Goal: Check status: Check status

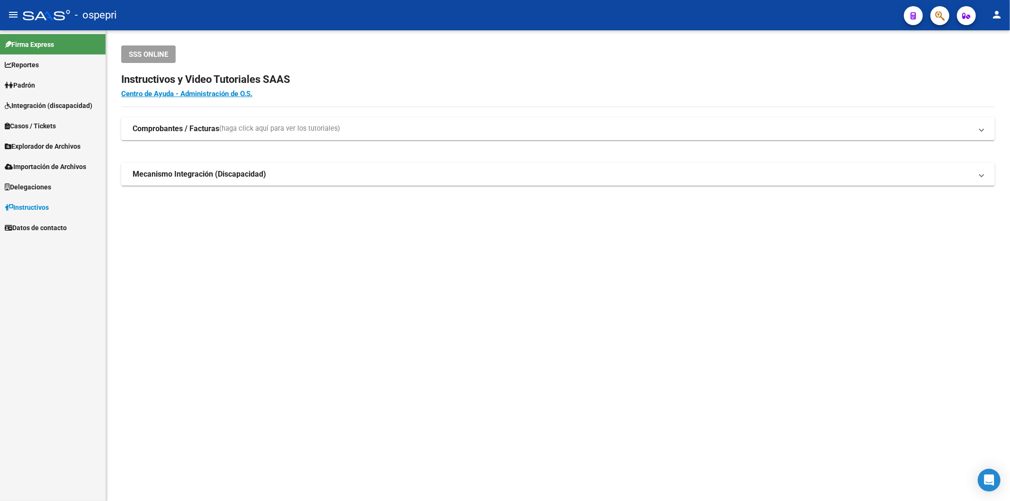
click at [931, 16] on button "button" at bounding box center [939, 15] width 19 height 19
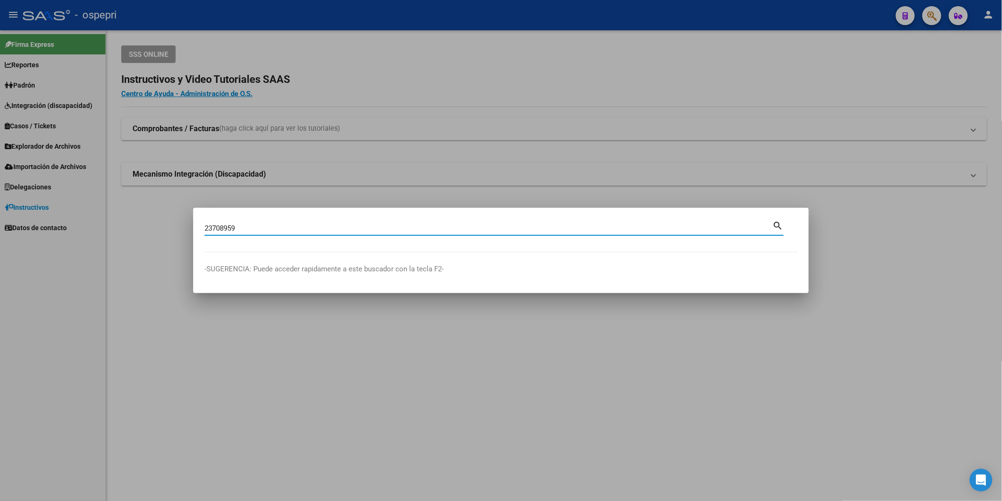
type input "23708959"
click at [784, 229] on mat-dialog-content "23708959 Buscar (apellido, dni, [PERSON_NAME], nro traspaso, cuit, obra social)…" at bounding box center [501, 235] width 616 height 33
click at [778, 225] on mat-icon "search" at bounding box center [778, 224] width 11 height 11
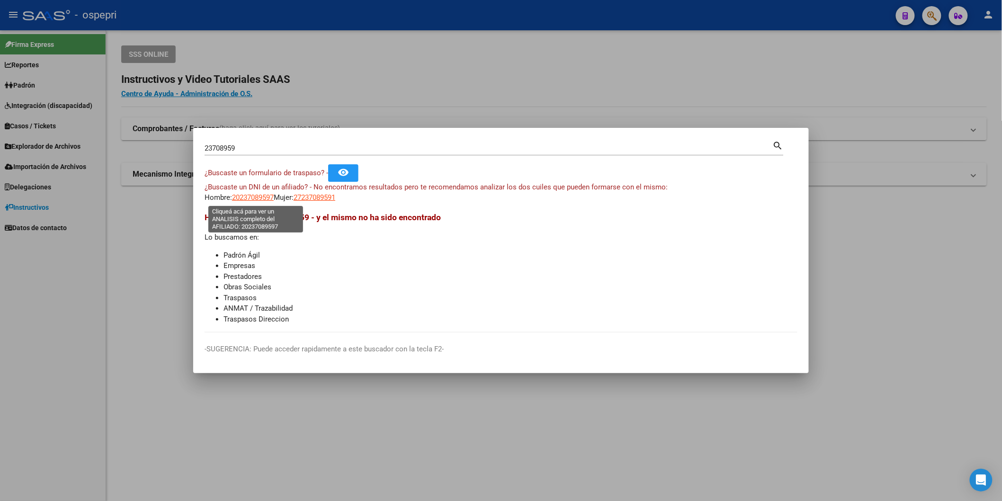
click at [259, 197] on span "20237089597" at bounding box center [253, 197] width 42 height 9
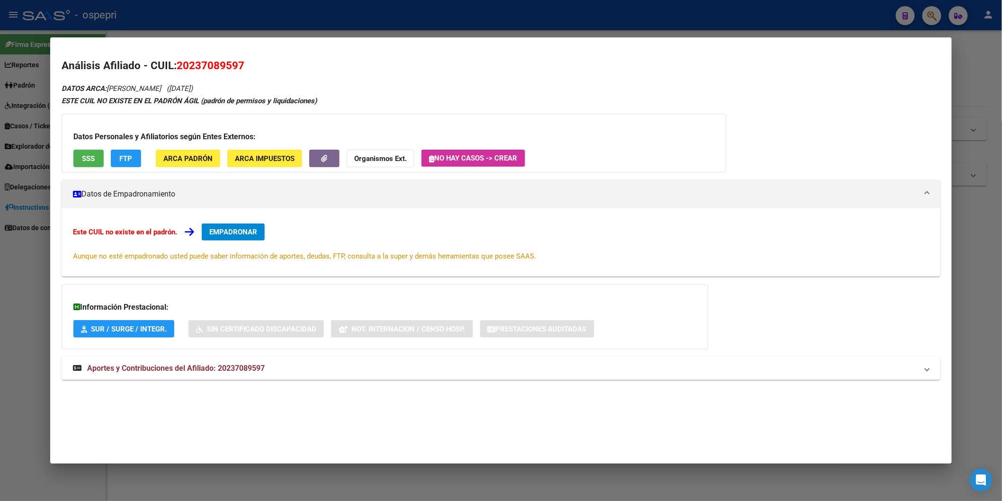
click at [147, 366] on span "Aportes y Contribuciones del Afiliado: 20237089597" at bounding box center [176, 368] width 178 height 9
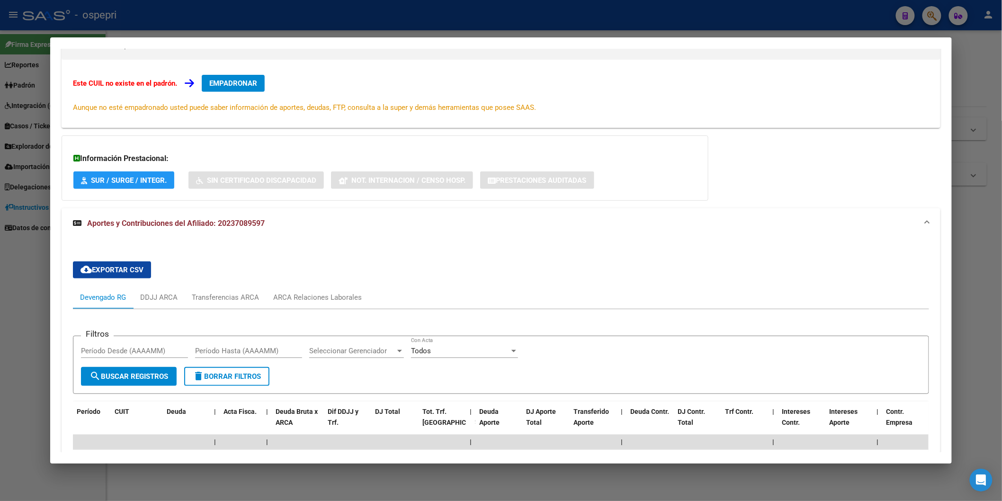
scroll to position [244, 0]
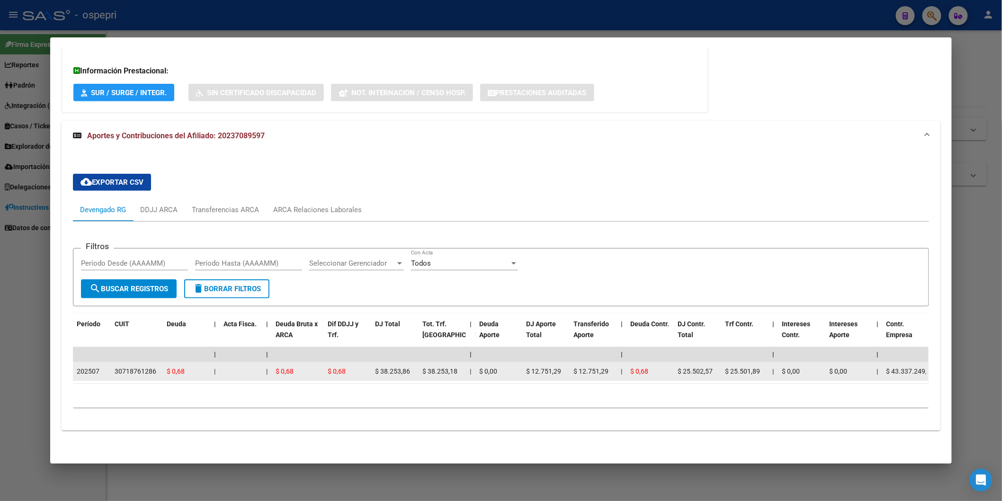
drag, startPoint x: 394, startPoint y: 365, endPoint x: 381, endPoint y: 365, distance: 13.7
click at [381, 367] on span "$ 38.253,86" at bounding box center [392, 371] width 35 height 8
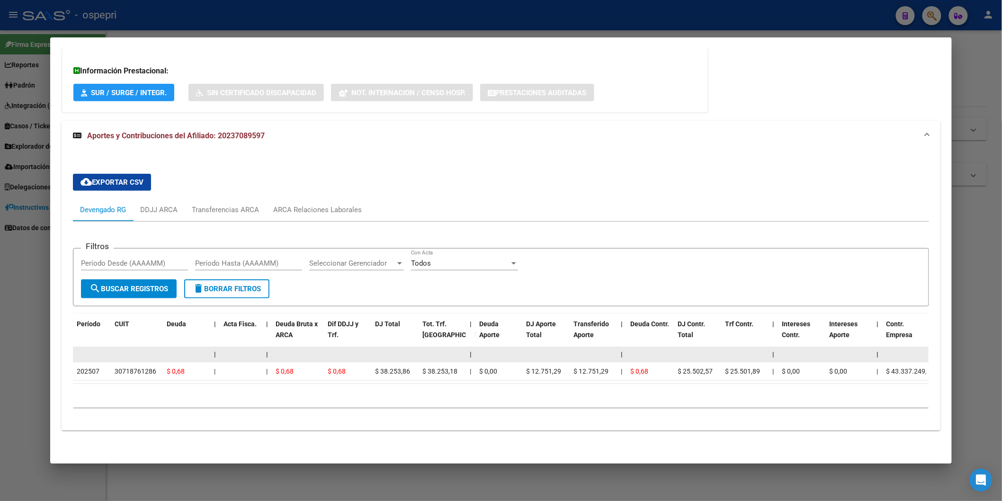
click at [491, 347] on datatable-body-cell at bounding box center [498, 354] width 47 height 15
